Goal: Find specific page/section: Find specific page/section

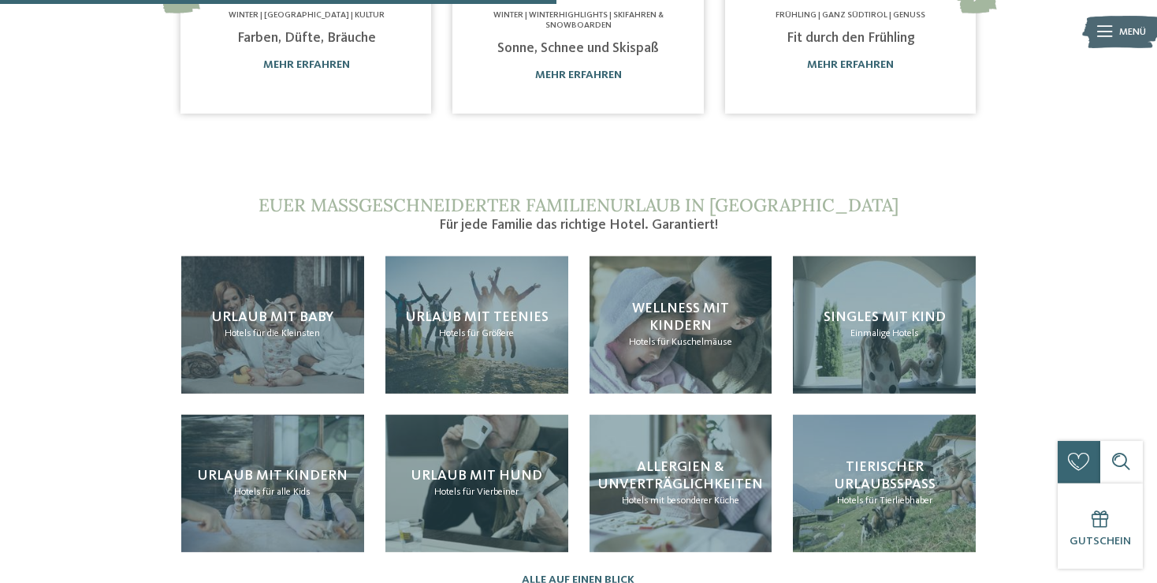
scroll to position [1249, 0]
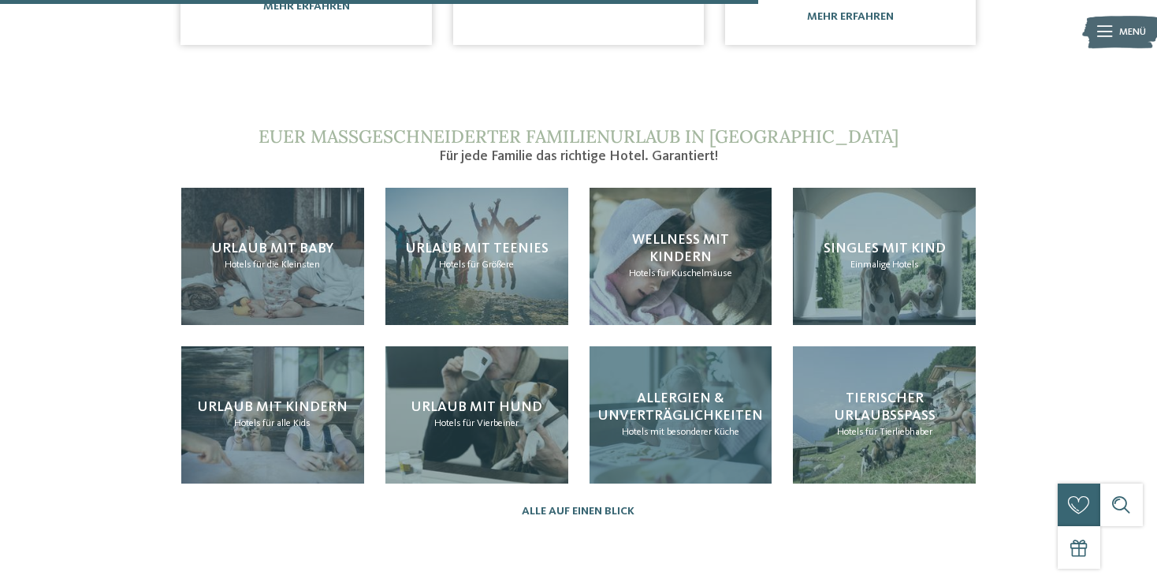
click at [682, 391] on span "Allergien & Unverträglichkeiten" at bounding box center [681, 407] width 166 height 32
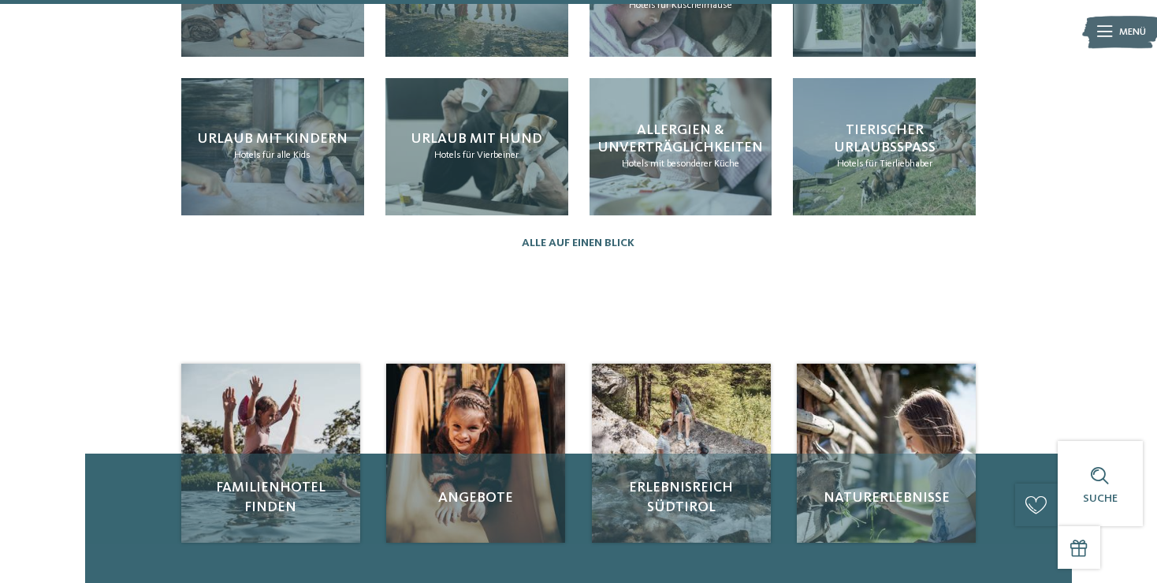
scroll to position [1665, 0]
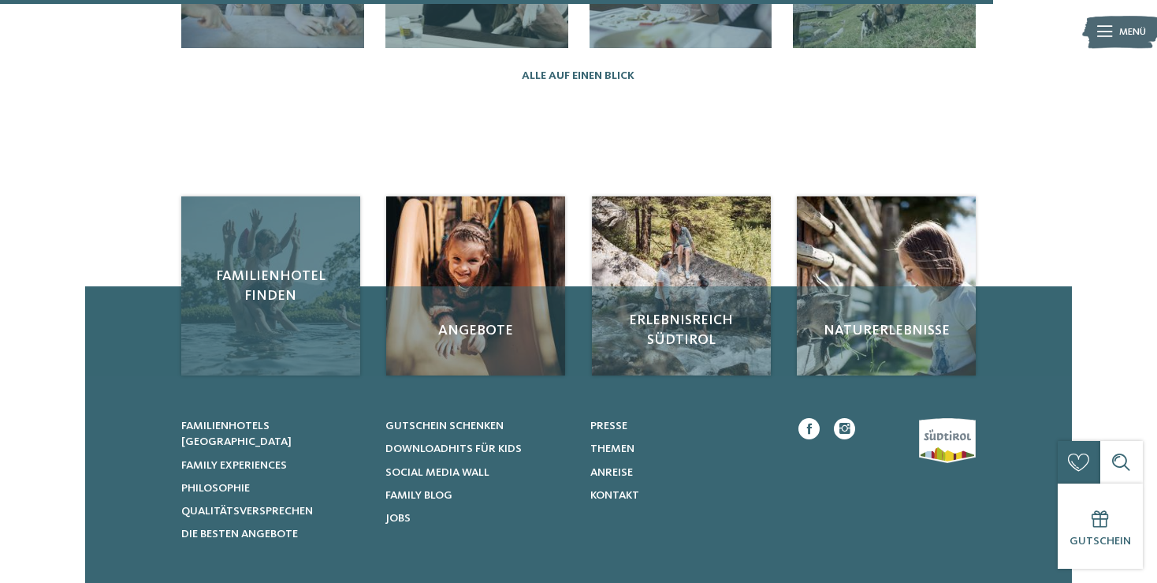
click at [314, 257] on div "Familienhotel finden" at bounding box center [270, 285] width 179 height 179
